Goal: Check status: Check status

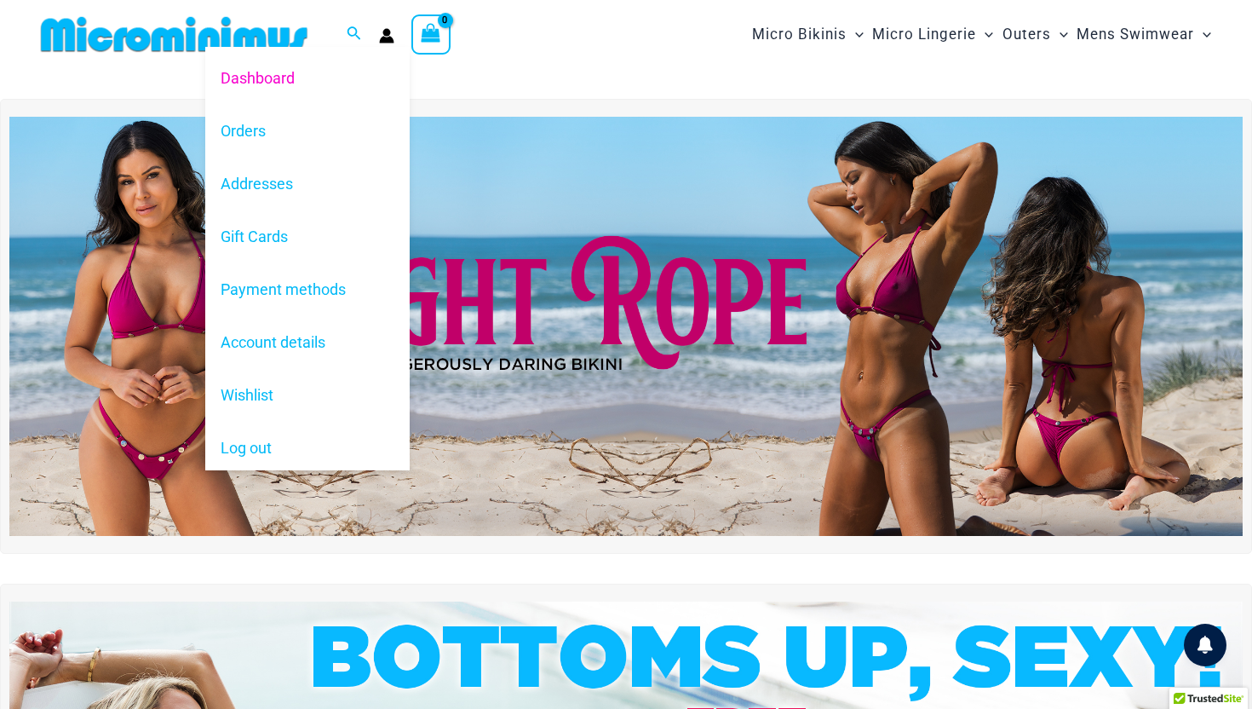
click at [391, 42] on icon "Account icon link" at bounding box center [387, 39] width 14 height 7
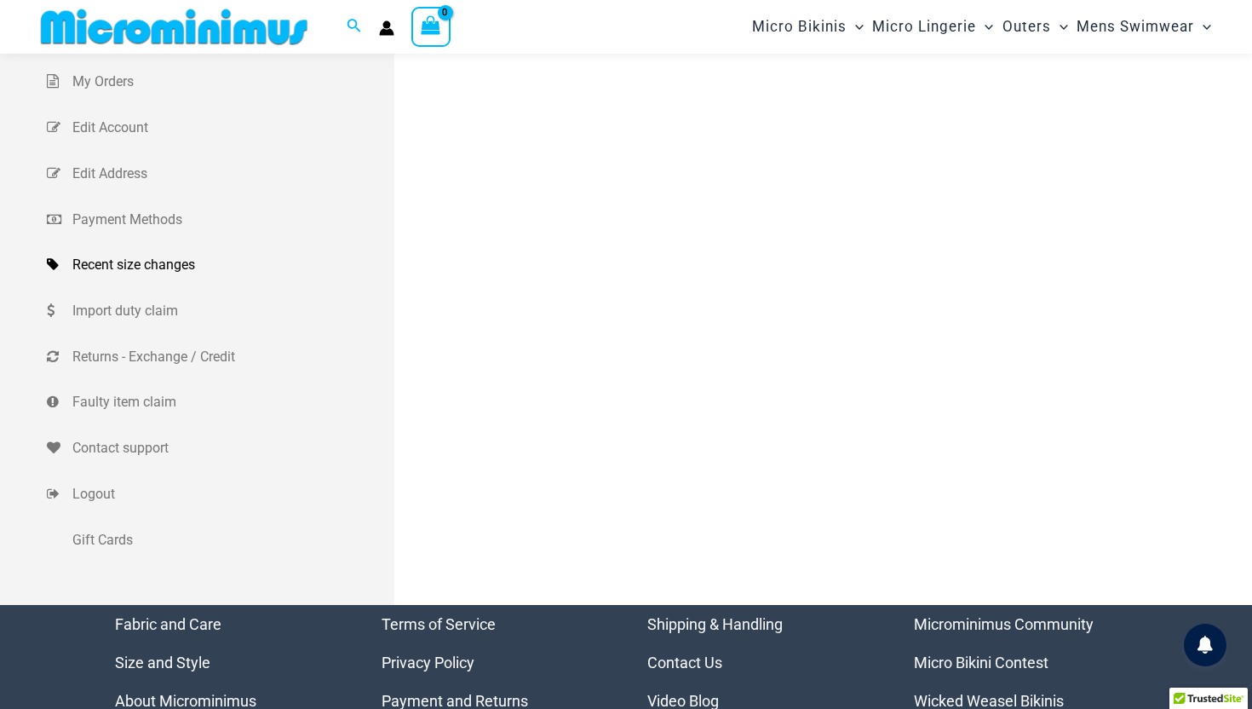
scroll to position [197, 0]
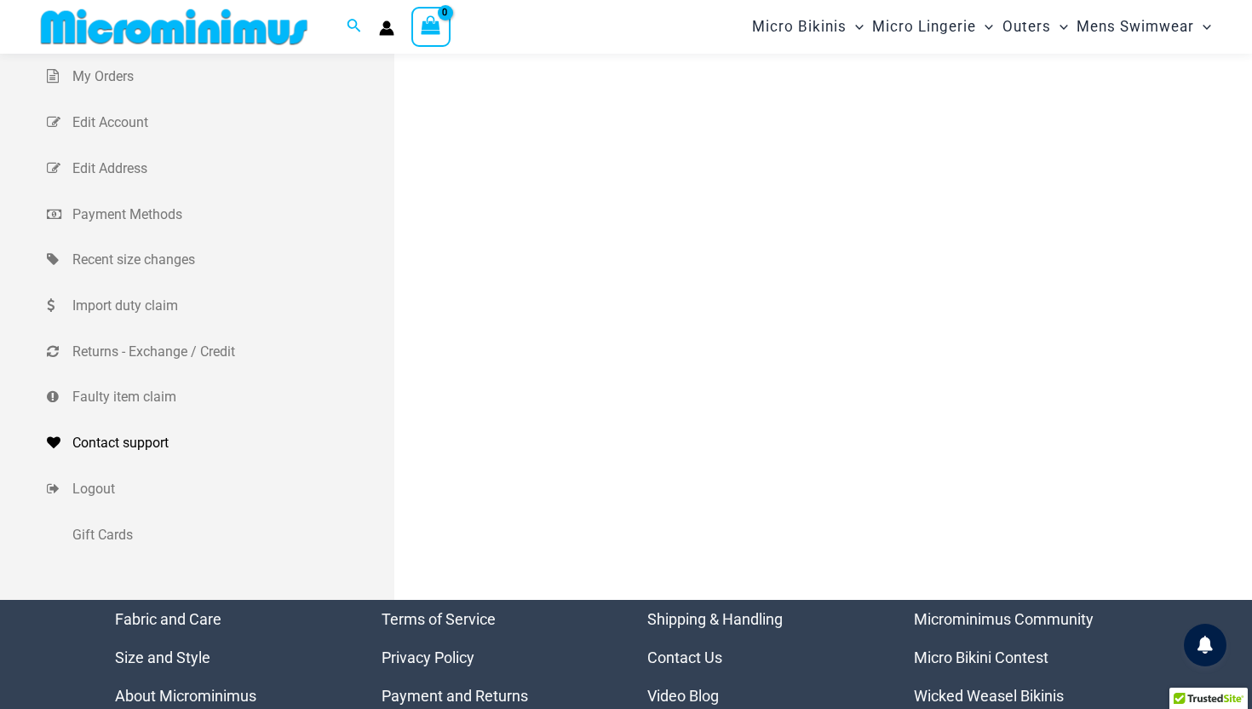
click at [147, 445] on span "Contact support" at bounding box center [231, 443] width 318 height 26
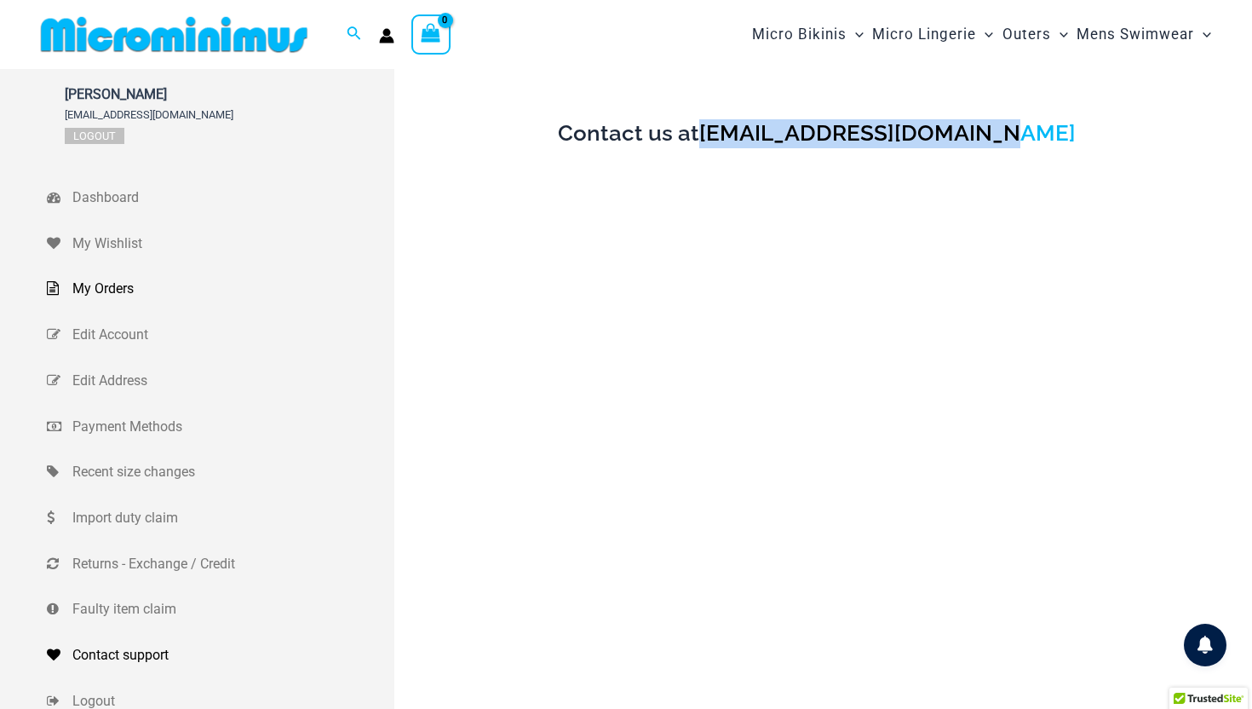
click at [118, 295] on span "My Orders" at bounding box center [231, 289] width 318 height 26
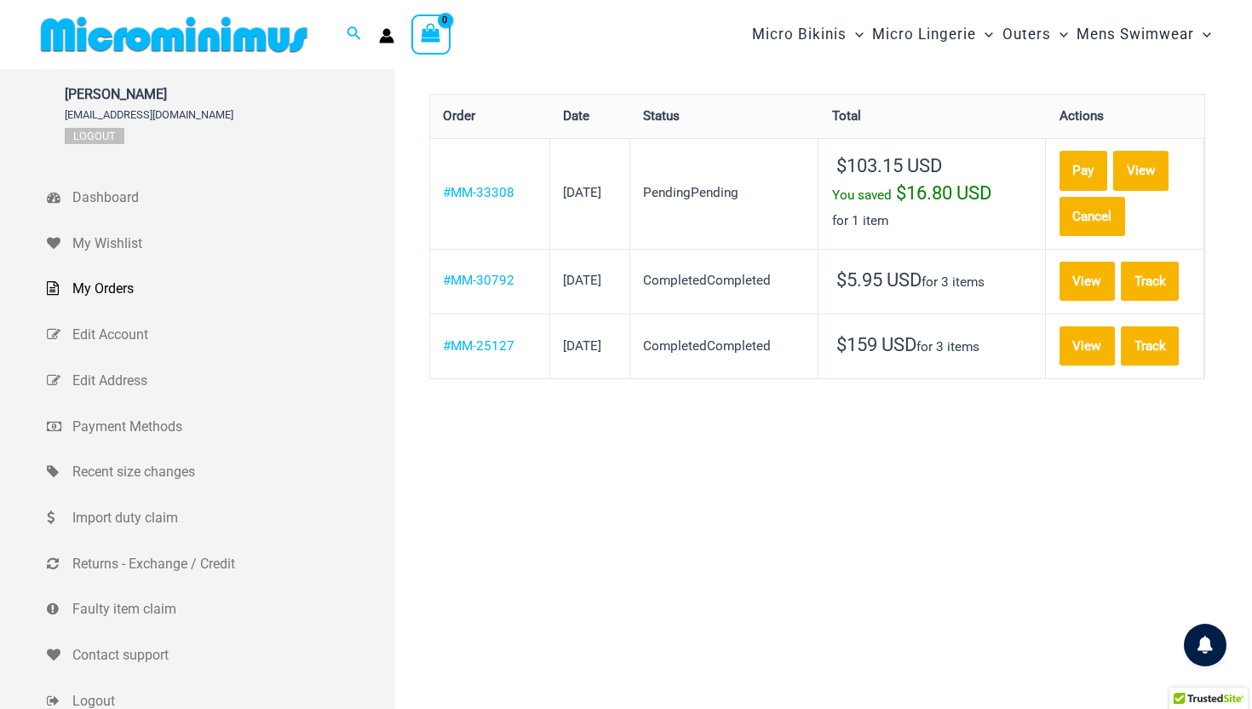
drag, startPoint x: 440, startPoint y: 188, endPoint x: 524, endPoint y: 185, distance: 83.6
click at [524, 185] on th "#MM-33308" at bounding box center [490, 193] width 120 height 111
copy link "#MM-33308"
